Goal: Task Accomplishment & Management: Manage account settings

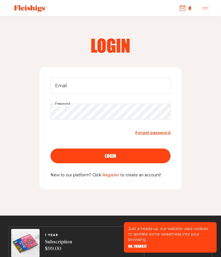
click at [149, 135] on link "Forgot password" at bounding box center [152, 132] width 35 height 7
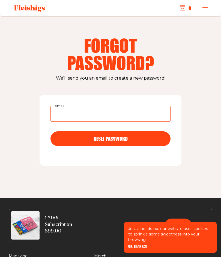
click at [67, 113] on input "Email" at bounding box center [110, 114] width 120 height 16
type input "sherriediane@aol.com"
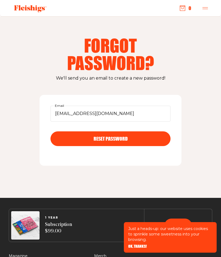
click at [101, 141] on button "RESET PASSWORD" at bounding box center [110, 138] width 120 height 15
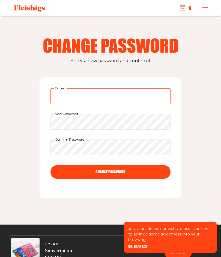
click at [61, 97] on input "E-mail" at bounding box center [110, 96] width 120 height 16
type input "[EMAIL_ADDRESS][DOMAIN_NAME]"
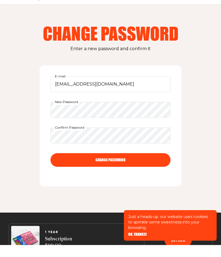
click at [104, 165] on button "CHANGE PASSWORD" at bounding box center [110, 172] width 120 height 14
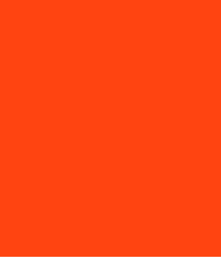
scroll to position [0, 0]
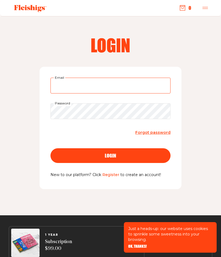
click at [64, 85] on input "Email" at bounding box center [110, 86] width 120 height 16
type input "sherriediane@aol.com"
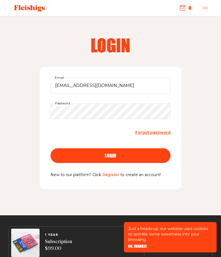
click at [110, 155] on button "login" at bounding box center [110, 156] width 120 height 15
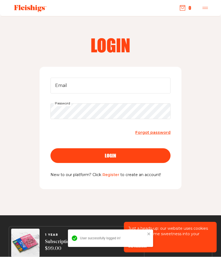
scroll to position [0, 0]
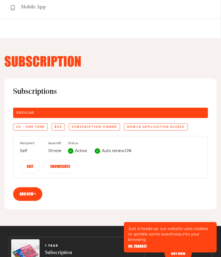
scroll to position [193, 0]
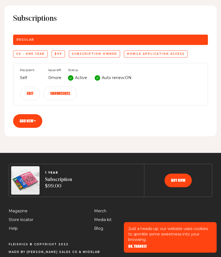
click at [97, 78] on div at bounding box center [97, 77] width 5 height 5
click at [99, 77] on icon at bounding box center [97, 78] width 3 height 3
click at [115, 77] on p "Auto renew: ON" at bounding box center [117, 78] width 30 height 7
click at [31, 94] on button "Edit" at bounding box center [30, 94] width 20 height 14
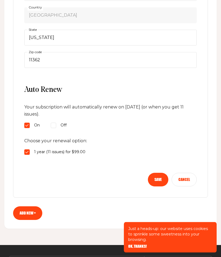
scroll to position [387, 0]
click at [188, 176] on button "Cancel" at bounding box center [184, 180] width 25 height 14
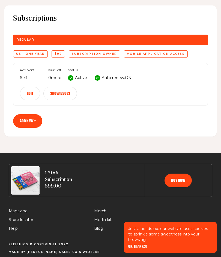
click at [134, 248] on span "OK, THANKS!" at bounding box center [137, 247] width 19 height 4
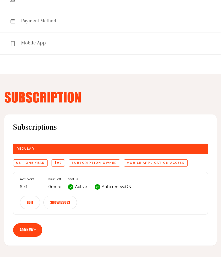
scroll to position [79, 0]
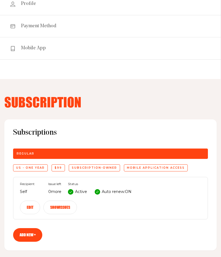
click at [32, 209] on button "Edit" at bounding box center [30, 208] width 20 height 14
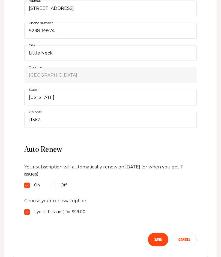
scroll to position [333, 0]
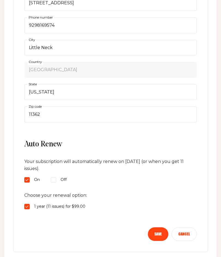
click at [55, 181] on input "Off" at bounding box center [53, 180] width 5 height 5
radio input "true"
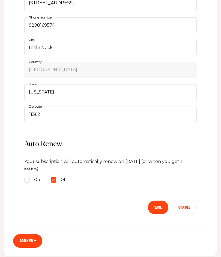
click at [154, 208] on button "Save" at bounding box center [158, 208] width 20 height 14
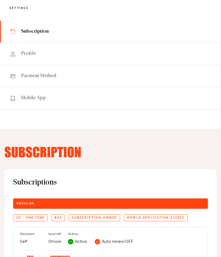
scroll to position [0, 0]
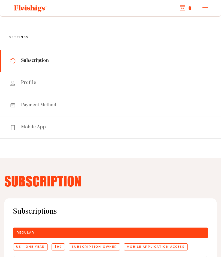
click at [206, 9] on icon "button" at bounding box center [204, 7] width 5 height 5
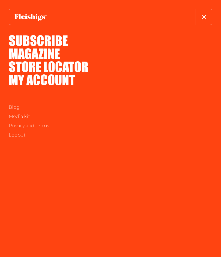
click at [26, 55] on link "Magazine" at bounding box center [34, 54] width 51 height 20
